Goal: Find specific page/section: Find specific page/section

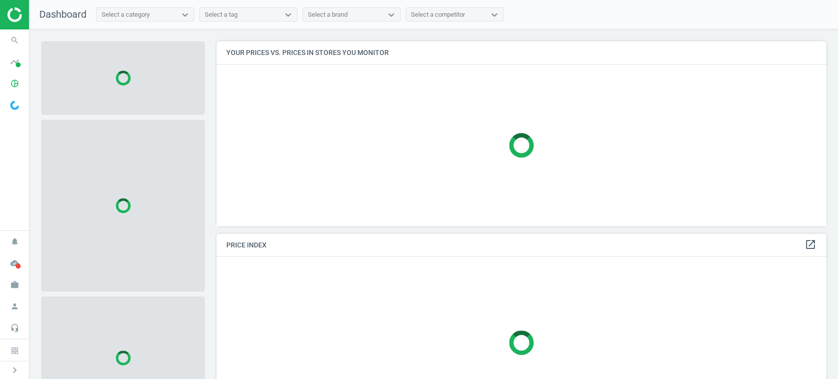
scroll to position [201, 618]
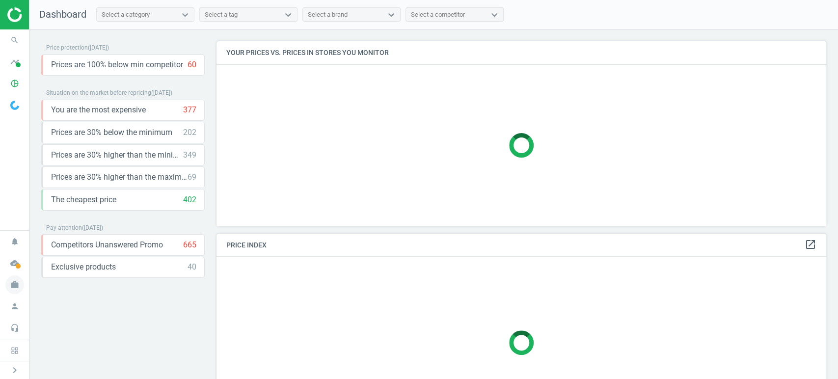
click at [16, 290] on icon "work" at bounding box center [14, 284] width 19 height 19
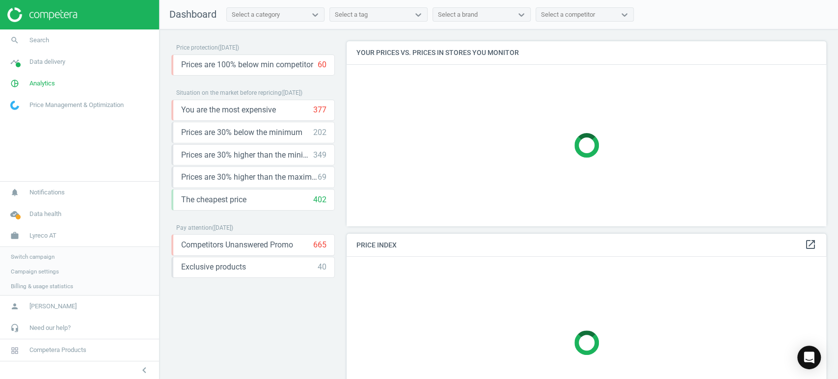
scroll to position [4, 5]
click at [51, 256] on span "Switch campaign" at bounding box center [33, 256] width 44 height 8
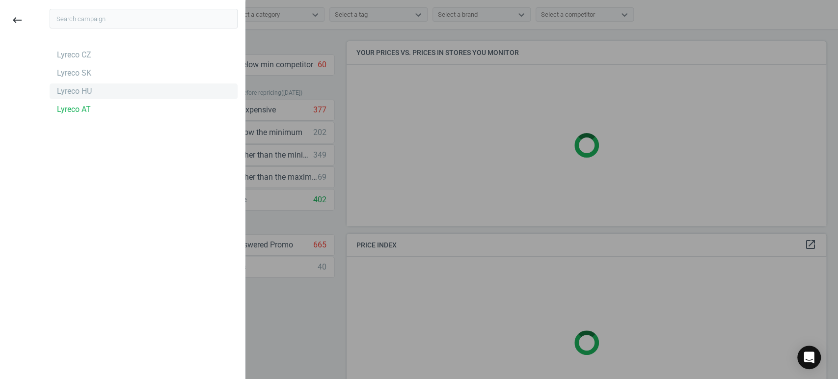
click at [84, 88] on div "Lyreco HU" at bounding box center [74, 91] width 35 height 11
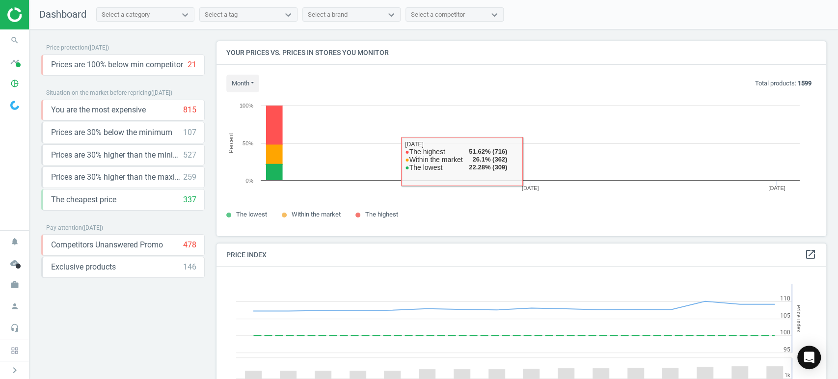
scroll to position [212, 618]
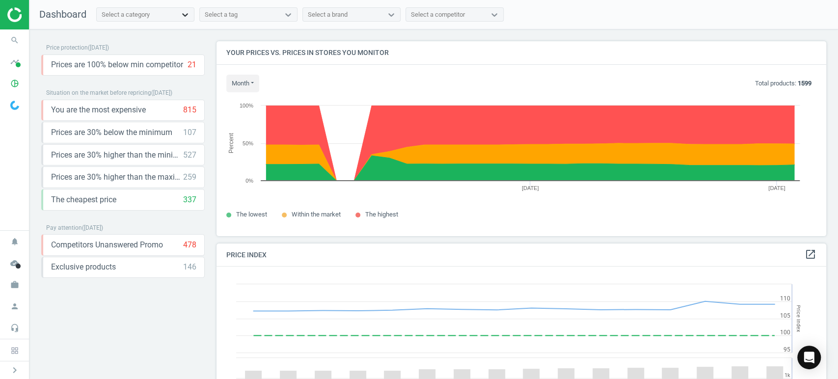
click at [185, 16] on icon at bounding box center [185, 15] width 10 height 10
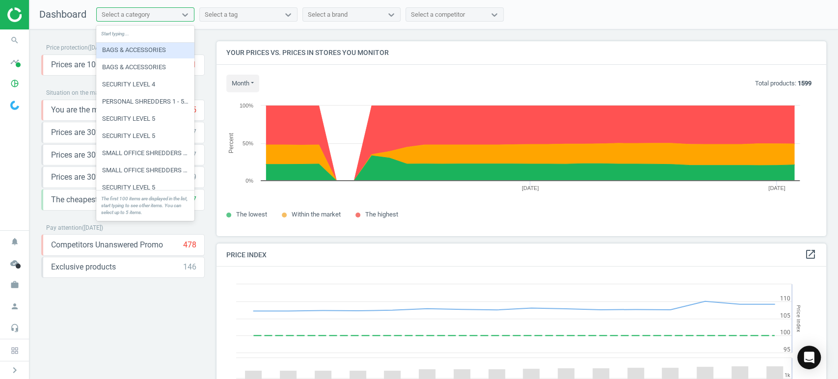
scroll to position [54, 0]
click at [149, 34] on div "Start typing..." at bounding box center [145, 34] width 98 height 17
type input "writi"
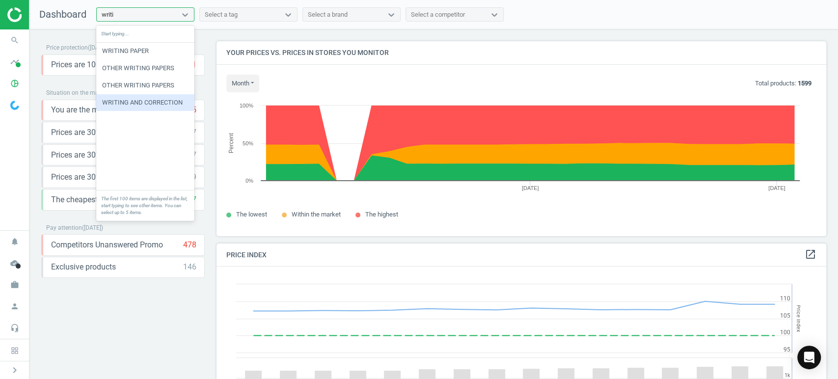
click at [134, 102] on div "WRITING AND CORRECTION" at bounding box center [145, 102] width 98 height 17
